Goal: Information Seeking & Learning: Learn about a topic

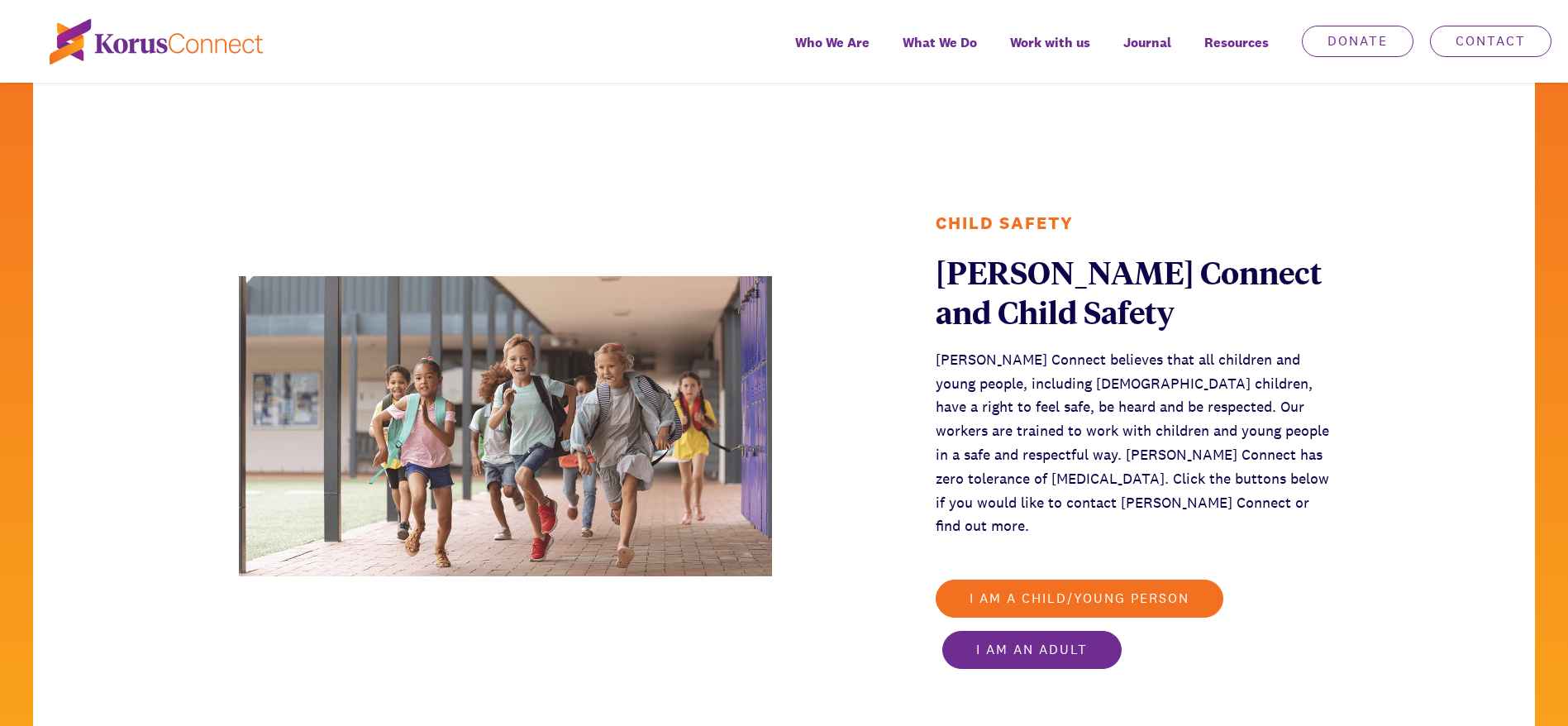
scroll to position [2718, 0]
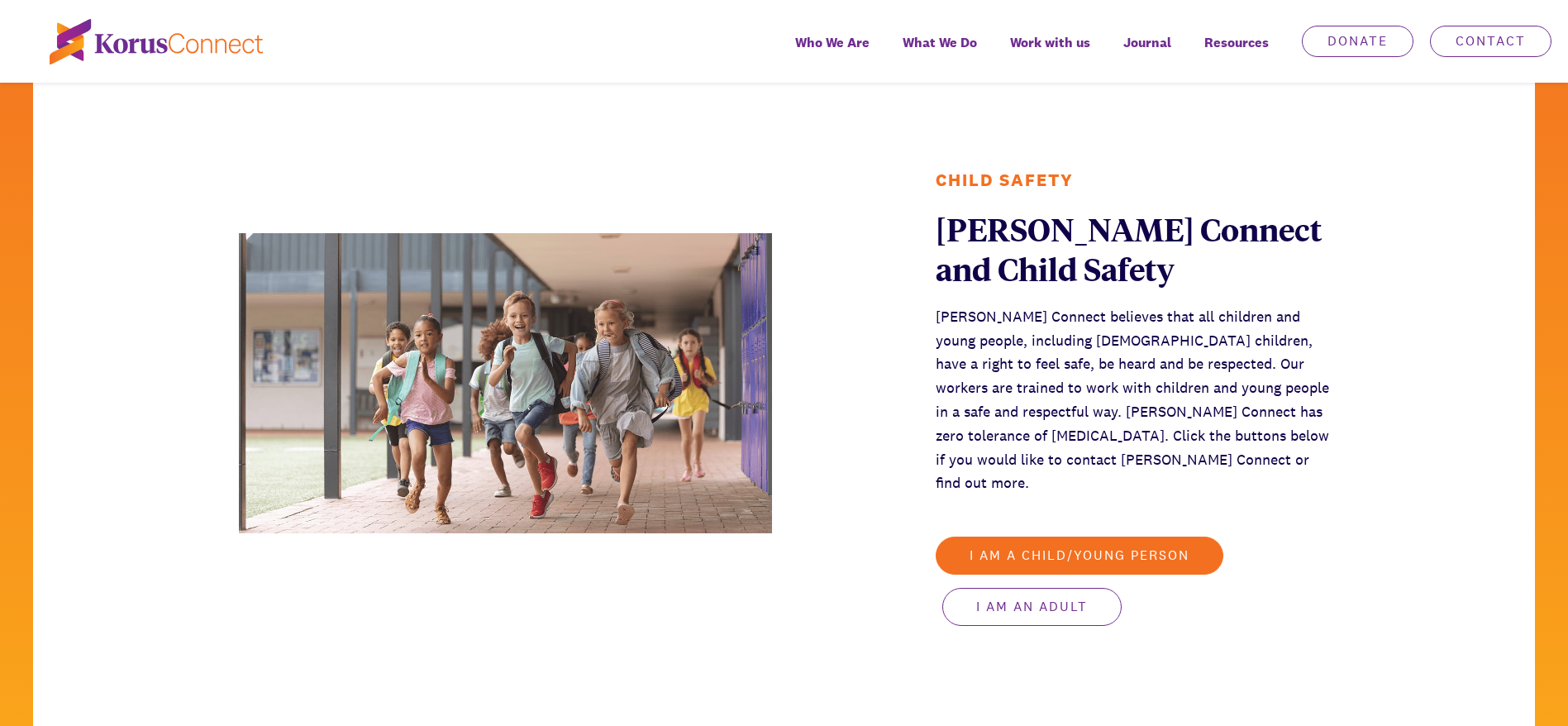
click at [1049, 588] on link "I am an adult" at bounding box center [1033, 607] width 180 height 38
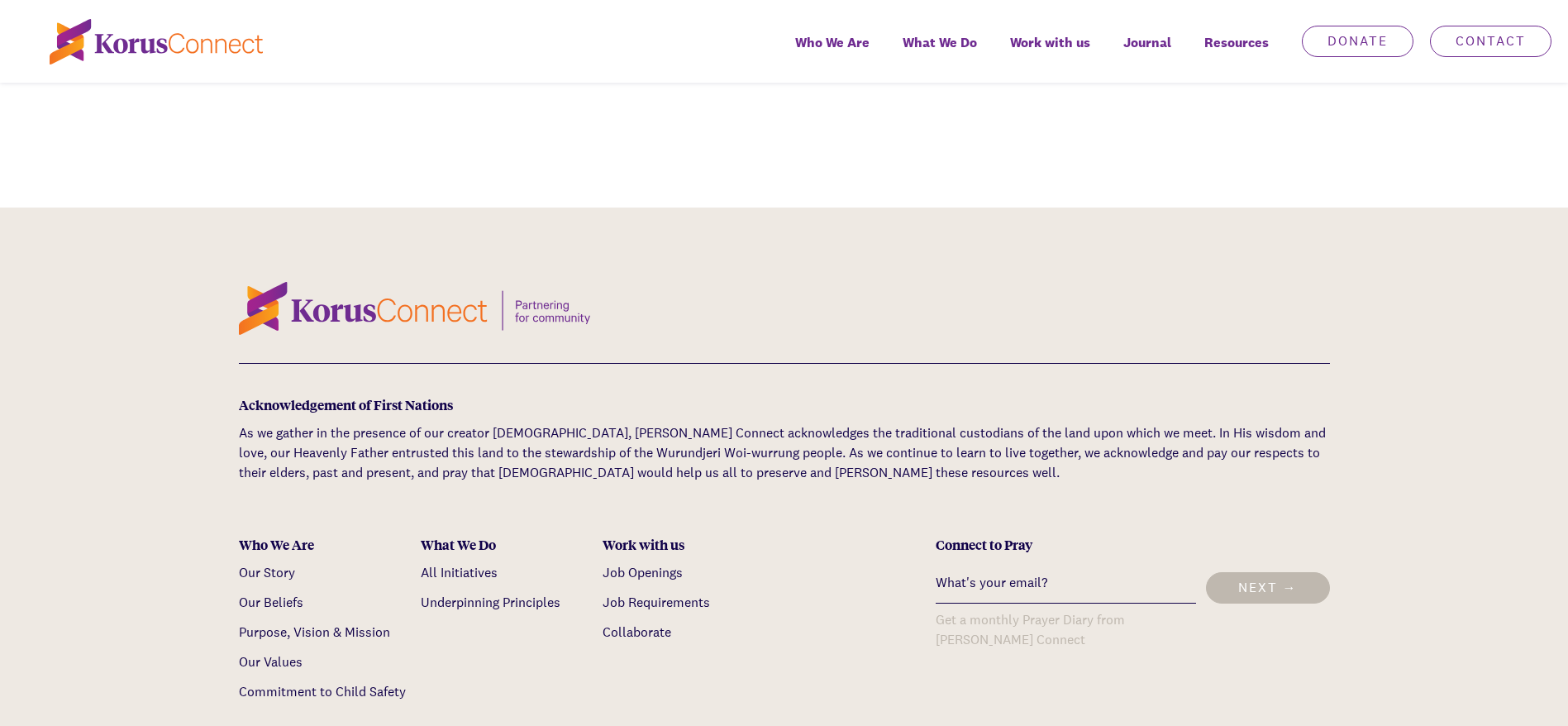
scroll to position [8187, 0]
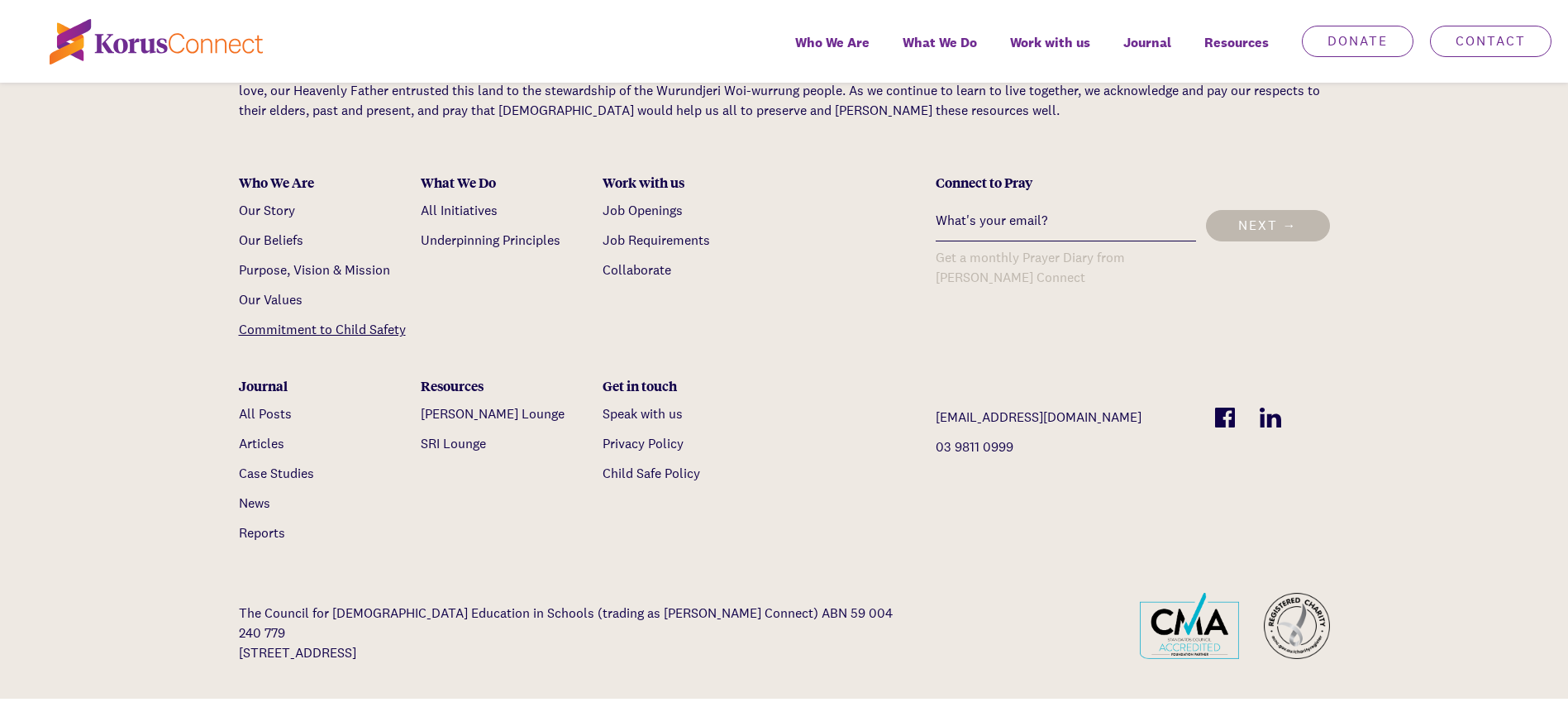
click at [342, 320] on link "Commitment to Child Safety" at bounding box center [322, 329] width 167 height 17
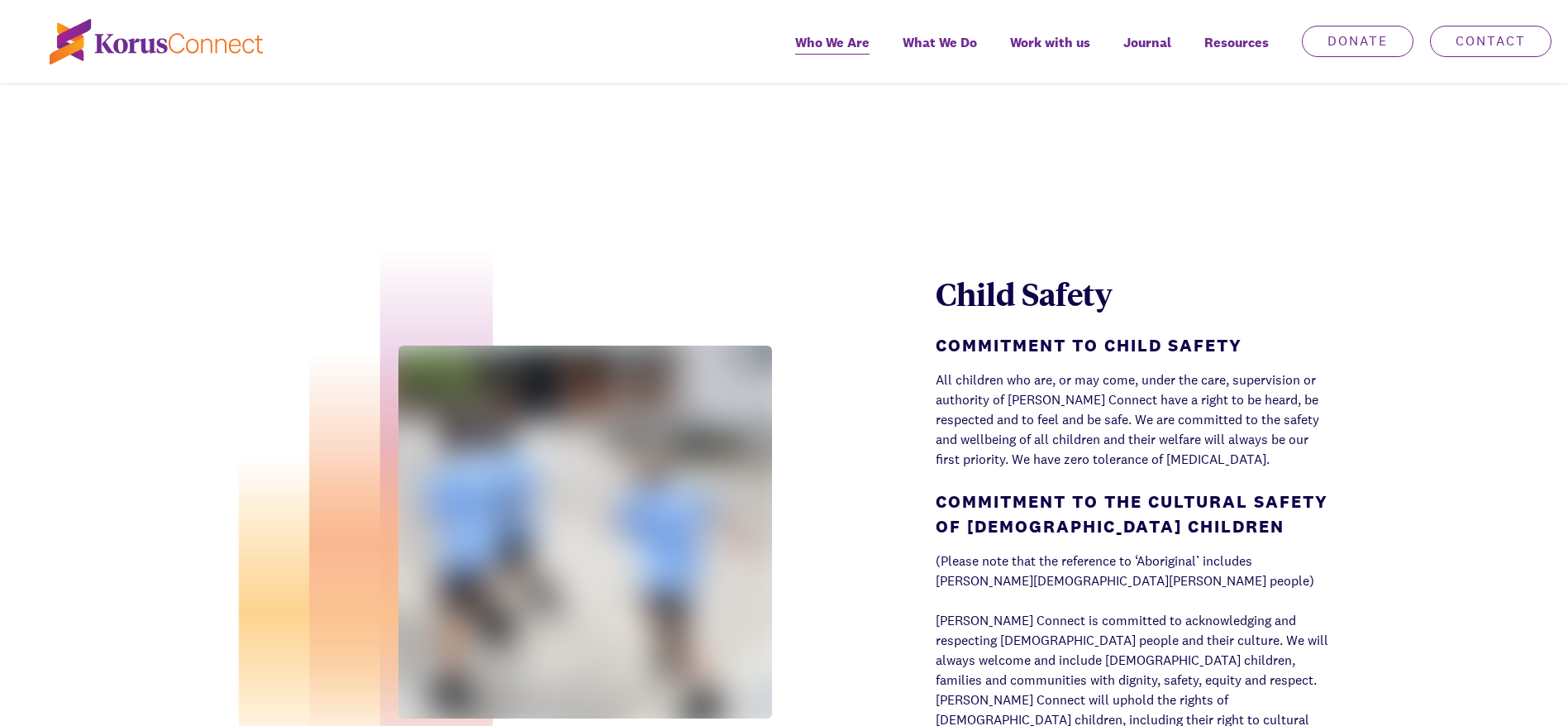
scroll to position [4613, 0]
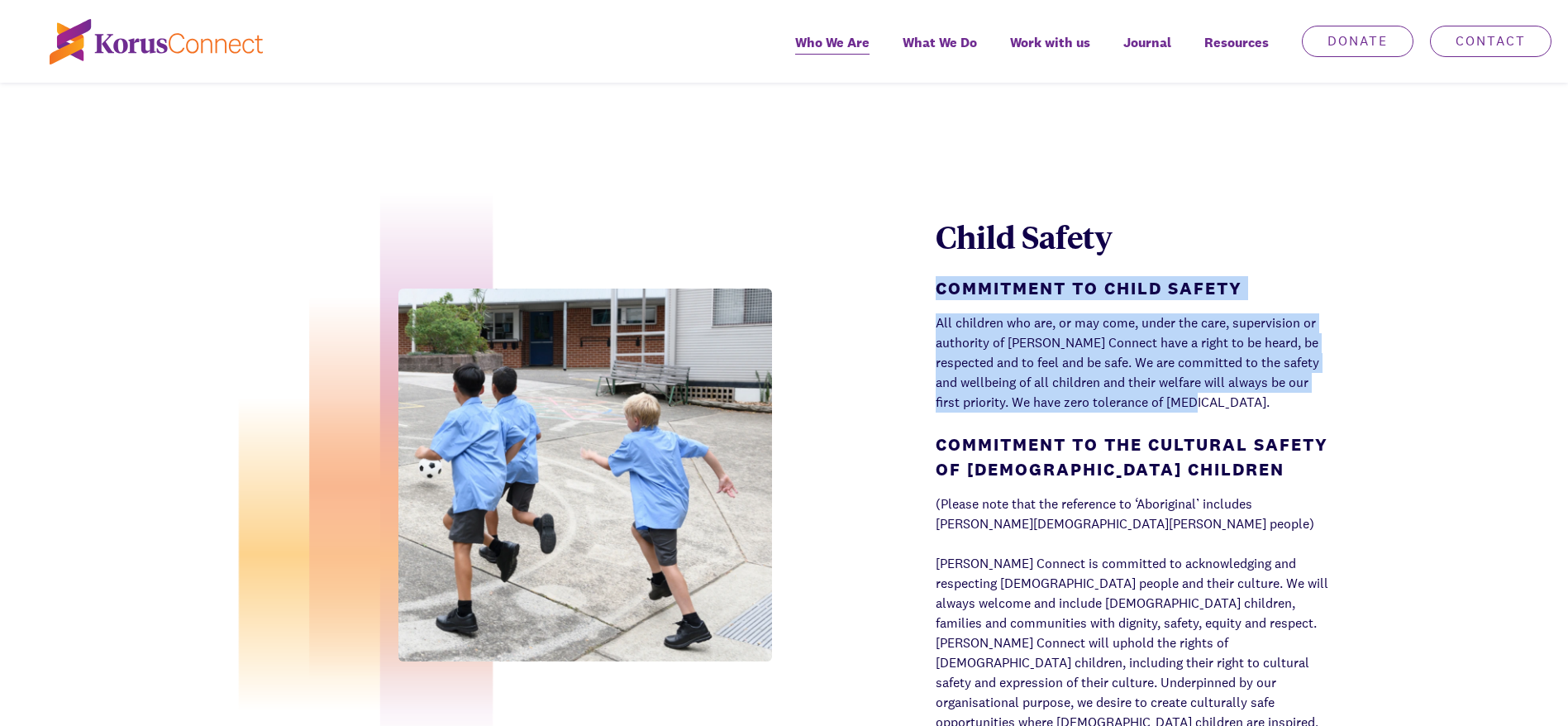
drag, startPoint x: 935, startPoint y: 162, endPoint x: 1224, endPoint y: 285, distance: 314.1
click at [1224, 285] on div "Child Safety Commitment to Child Safety All children who are, or may come, unde…" at bounding box center [1132, 485] width 394 height 535
click at [1224, 313] on p "All children who are, or may come, under the care, supervision or authority of …" at bounding box center [1132, 362] width 394 height 99
drag, startPoint x: 1216, startPoint y: 283, endPoint x: 934, endPoint y: 168, distance: 304.5
click at [934, 168] on div "Child Safety Commitment to Child Safety All children who are, or may come, unde…" at bounding box center [784, 476] width 1568 height 718
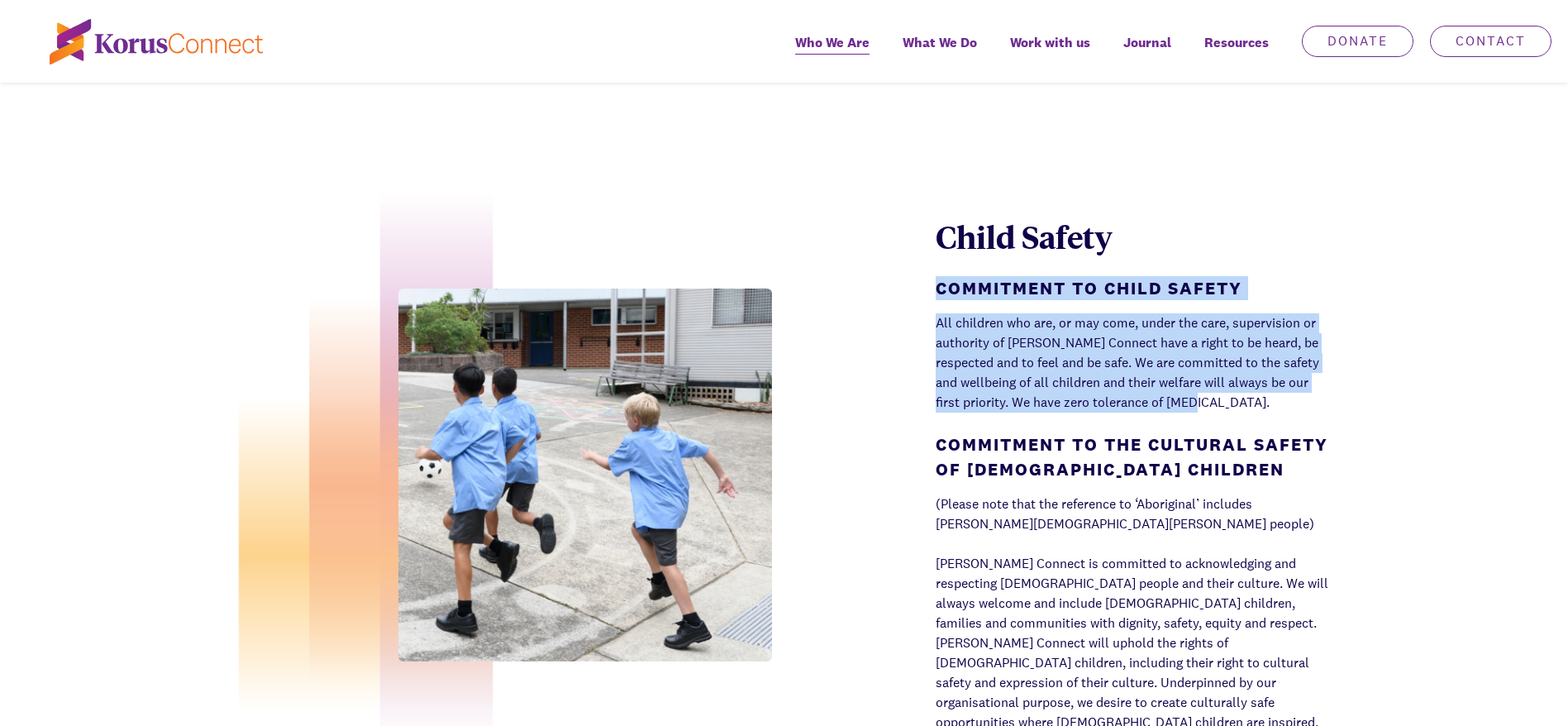
copy div "Commitment to Child Safety All children who are, or may come, under the care, s…"
